Goal: Information Seeking & Learning: Learn about a topic

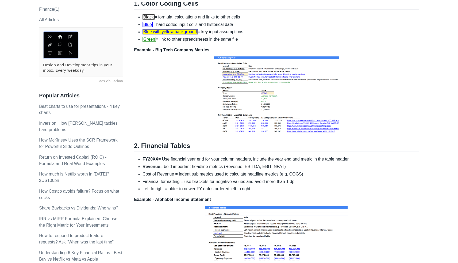
scroll to position [170, 0]
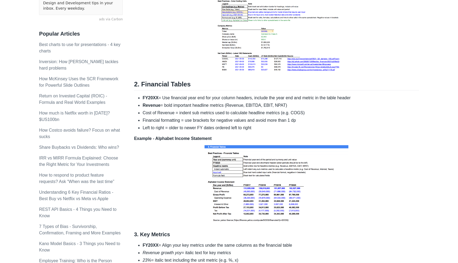
click at [242, 132] on div "Here are three core formatting best practices you can apply for financial model…" at bounding box center [276, 144] width 285 height 462
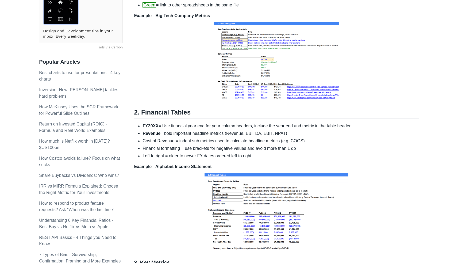
scroll to position [138, 0]
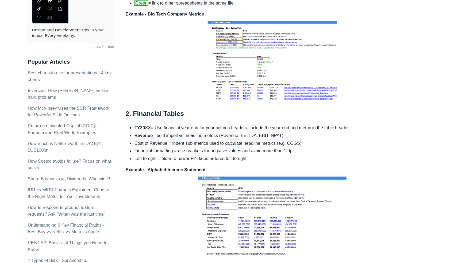
click at [265, 62] on img at bounding box center [276, 64] width 129 height 83
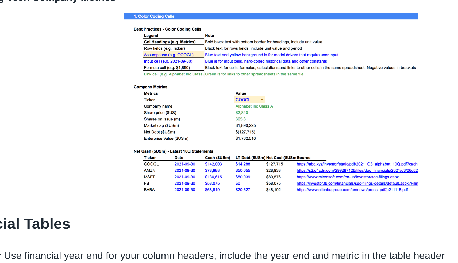
click at [212, 98] on img at bounding box center [276, 139] width 129 height 83
drag, startPoint x: 110, startPoint y: 28, endPoint x: 118, endPoint y: 28, distance: 8.6
click at [212, 98] on img at bounding box center [276, 139] width 129 height 83
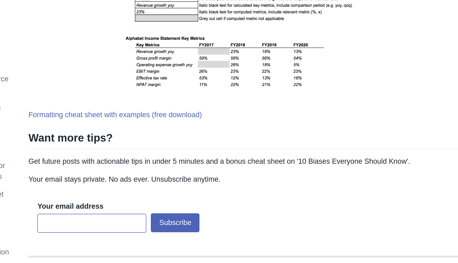
scroll to position [368, 0]
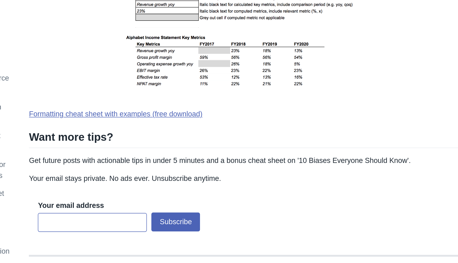
click at [134, 172] on link "Formatting cheat sheet with examples (free download)" at bounding box center [185, 174] width 103 height 5
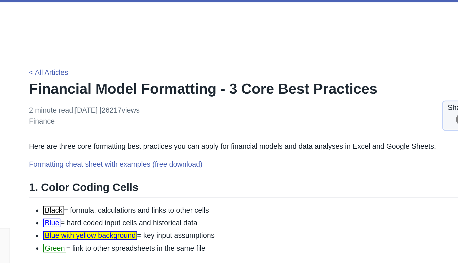
scroll to position [0, 0]
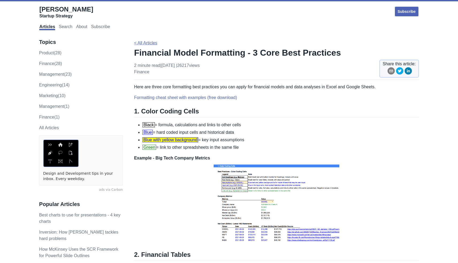
click at [150, 41] on link "< All Articles" at bounding box center [145, 43] width 23 height 5
click at [55, 65] on link "finance (28)" at bounding box center [50, 63] width 23 height 5
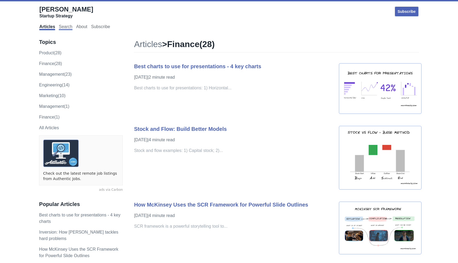
click at [67, 28] on link "Search" at bounding box center [66, 27] width 14 height 6
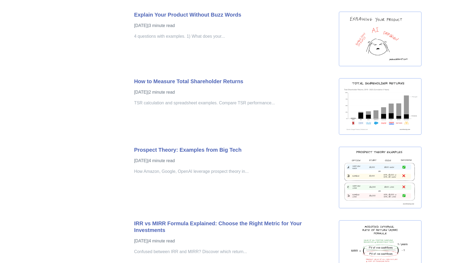
scroll to position [1205, 0]
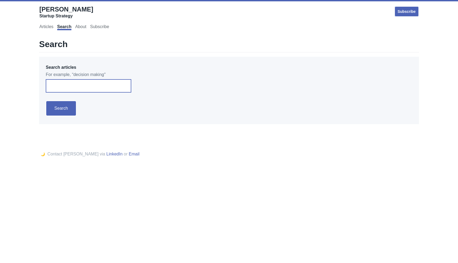
click at [56, 90] on input "Search articles" at bounding box center [89, 85] width 86 height 13
type input "financial model"
click at [61, 109] on input "Search" at bounding box center [61, 109] width 31 height 16
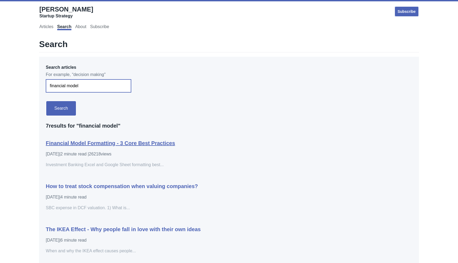
click at [120, 145] on link "Financial Model Formatting - 3 Core Best Practices" at bounding box center [110, 143] width 129 height 6
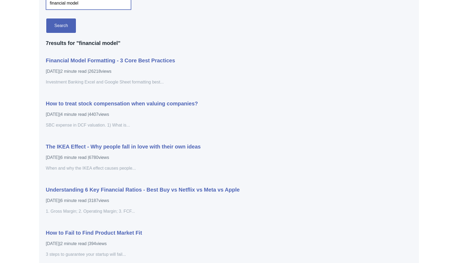
scroll to position [93, 0]
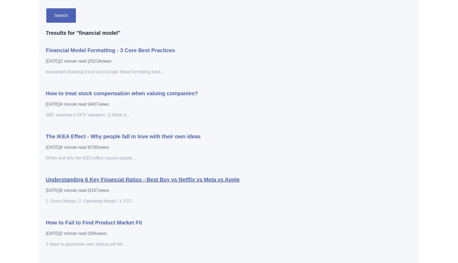
click at [128, 180] on link "Understanding 6 Key Financial Ratios - Best Buy vs Netflix vs Meta vs Apple" at bounding box center [143, 180] width 194 height 6
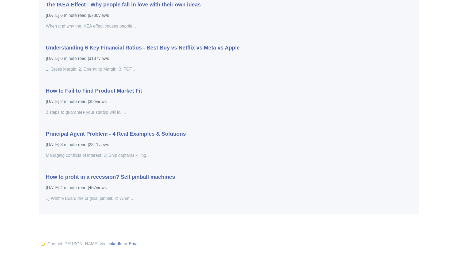
scroll to position [230, 0]
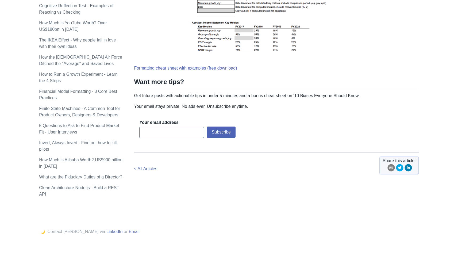
scroll to position [475, 0]
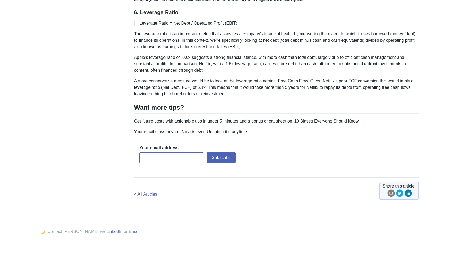
scroll to position [693, 0]
